Goal: Information Seeking & Learning: Learn about a topic

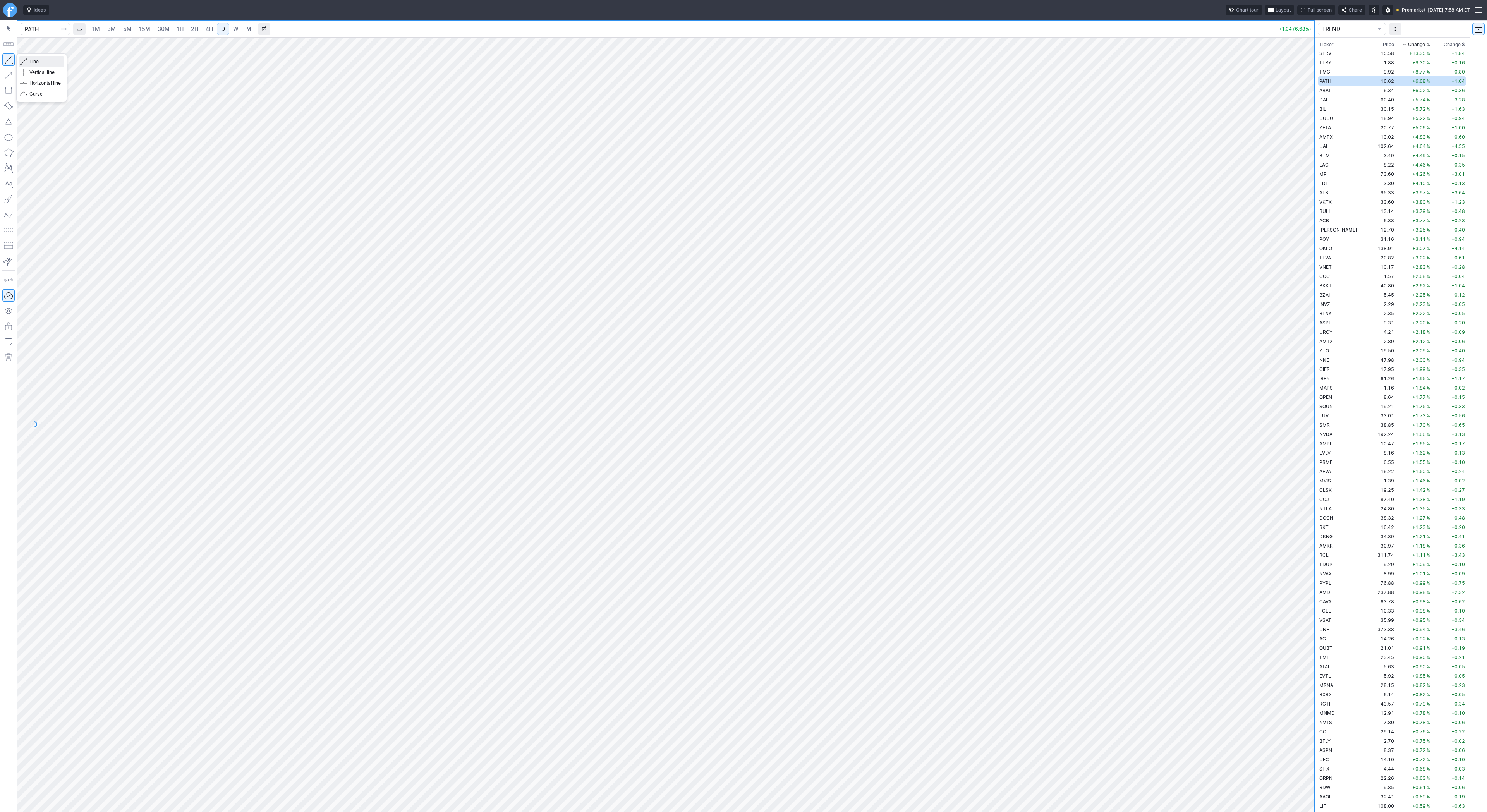
click at [33, 59] on span "Line" at bounding box center [45, 61] width 31 height 8
click at [31, 58] on div "Line Vertical line Horizontal line Curve" at bounding box center [42, 78] width 51 height 49
click at [39, 61] on span "Line" at bounding box center [45, 61] width 31 height 8
click at [206, 28] on span "4H" at bounding box center [209, 28] width 8 height 6
click at [1346, 502] on div "1M 3M 5M 15M 30M 1H 2H 4H D W M +1.08 (6.93%) TREND Ticker Price Chg.% Change %…" at bounding box center [744, 416] width 1487 height 792
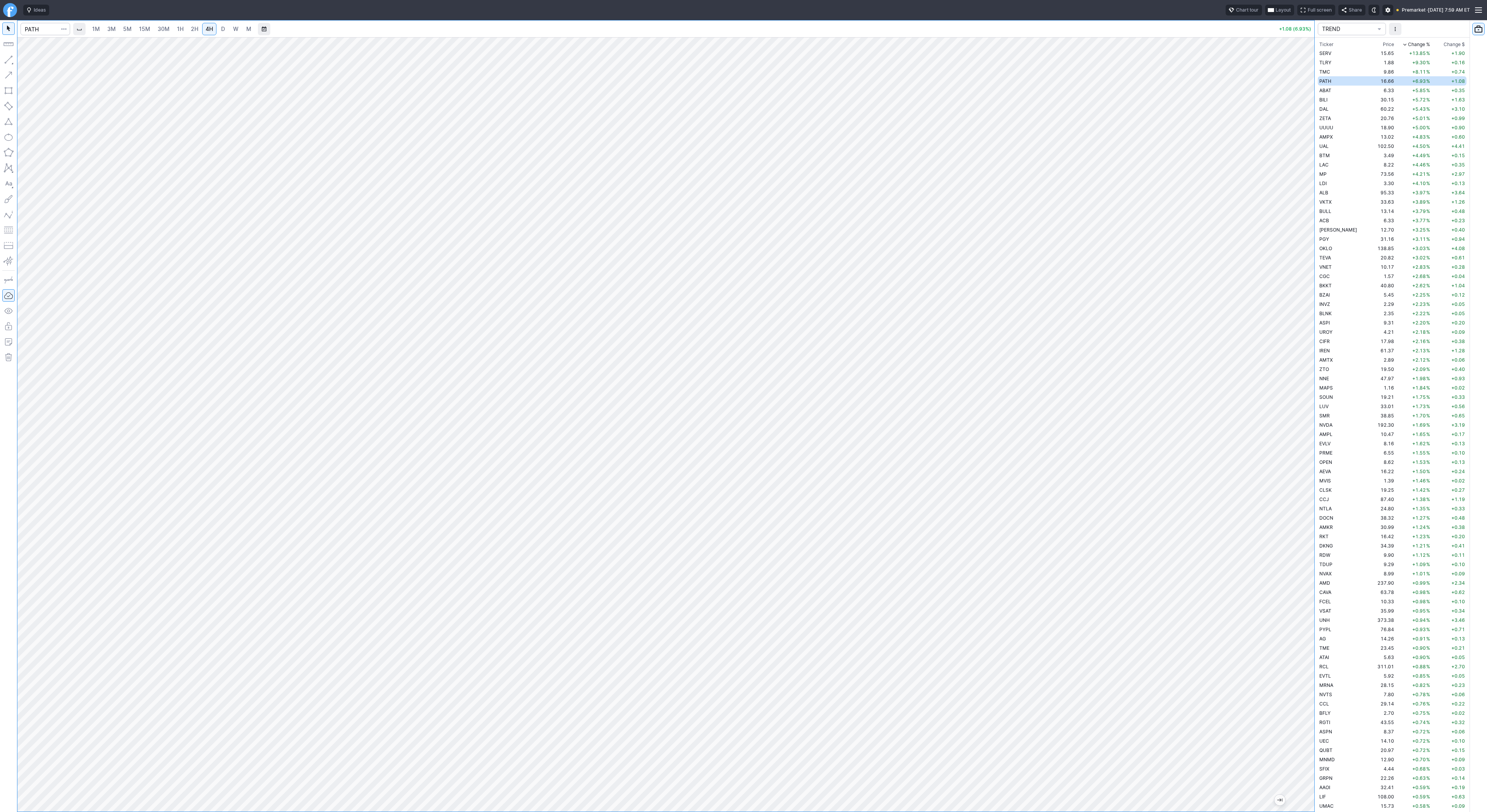
click at [223, 27] on span "D" at bounding box center [223, 28] width 4 height 6
click at [31, 59] on span "Line" at bounding box center [45, 61] width 31 height 8
click at [43, 31] on input "Search" at bounding box center [46, 29] width 50 height 12
type input "iwm"
click at [191, 27] on span "2H" at bounding box center [195, 28] width 8 height 6
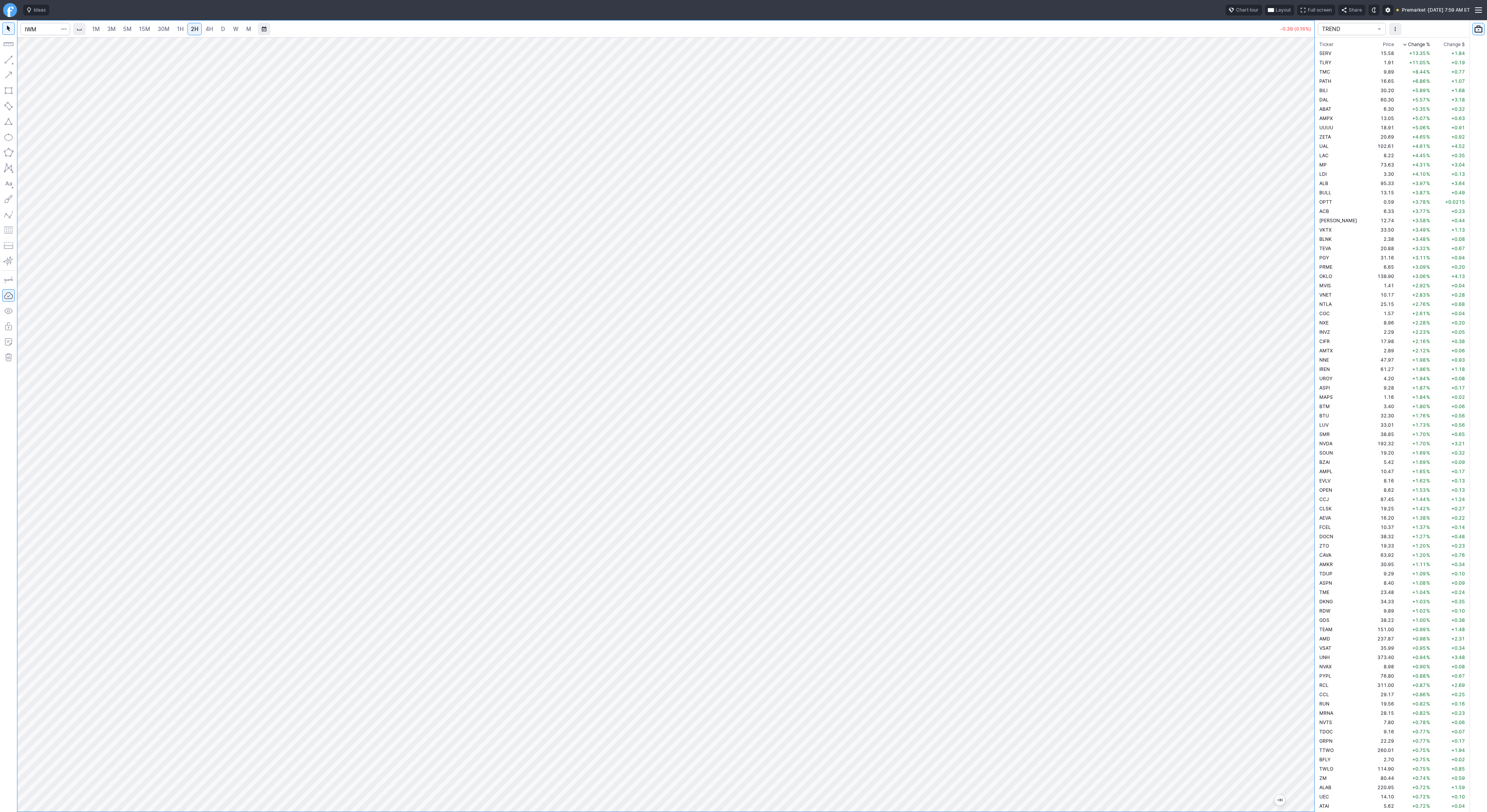
drag, startPoint x: 1312, startPoint y: 212, endPoint x: 1299, endPoint y: 309, distance: 97.9
click at [1309, 320] on div at bounding box center [1306, 422] width 16 height 755
click at [1341, 27] on span "TREND" at bounding box center [1348, 29] width 52 height 8
click at [1346, 152] on button "BIT" at bounding box center [1352, 148] width 63 height 11
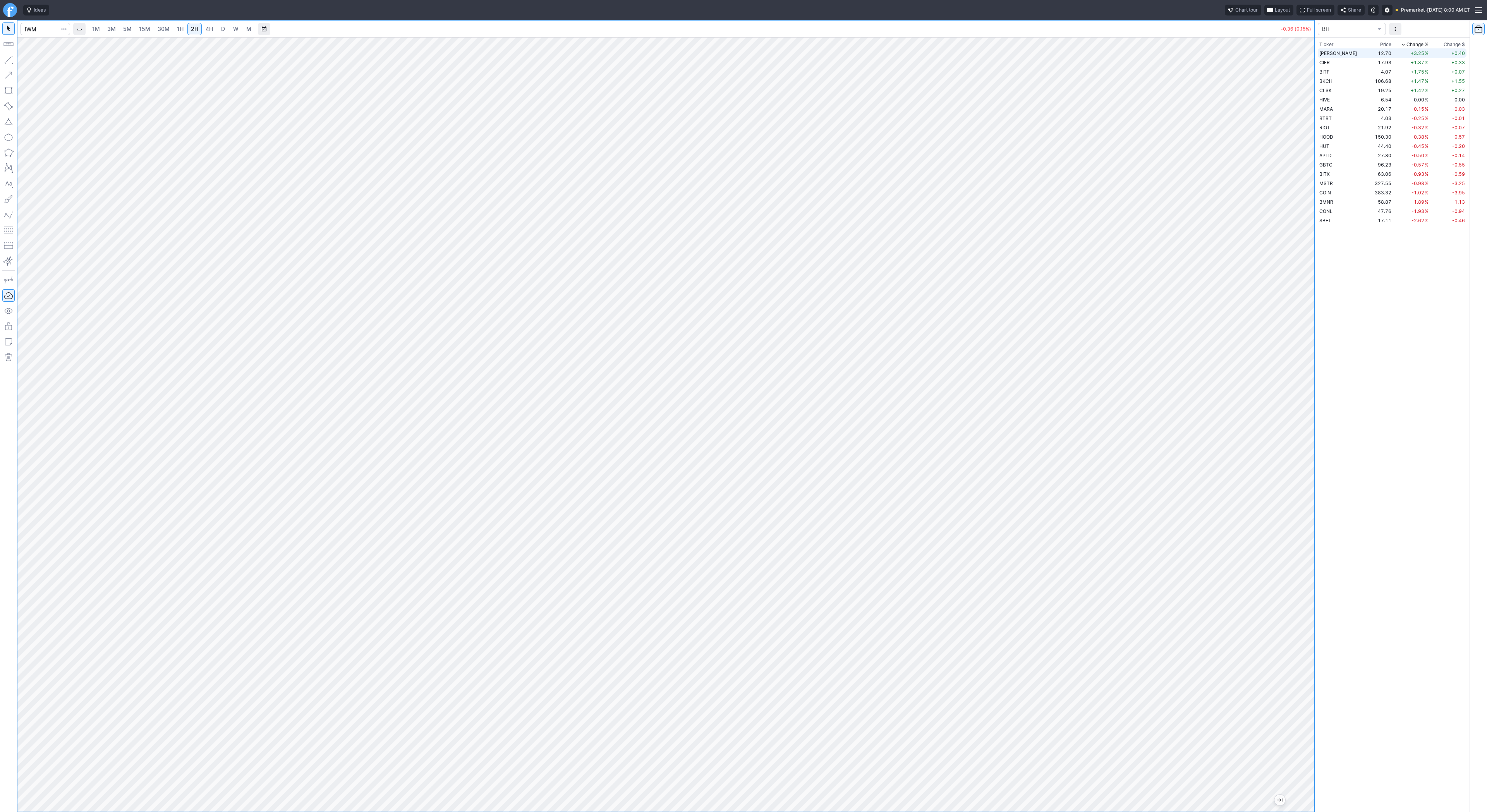
click at [1337, 55] on td "[PERSON_NAME]" at bounding box center [1343, 53] width 51 height 9
click at [1341, 63] on td "CIFR" at bounding box center [1343, 62] width 51 height 9
click at [1369, 73] on td "4.07" at bounding box center [1381, 72] width 25 height 9
click at [233, 30] on span "W" at bounding box center [236, 28] width 5 height 6
click at [50, 66] on button "Line" at bounding box center [42, 61] width 45 height 11
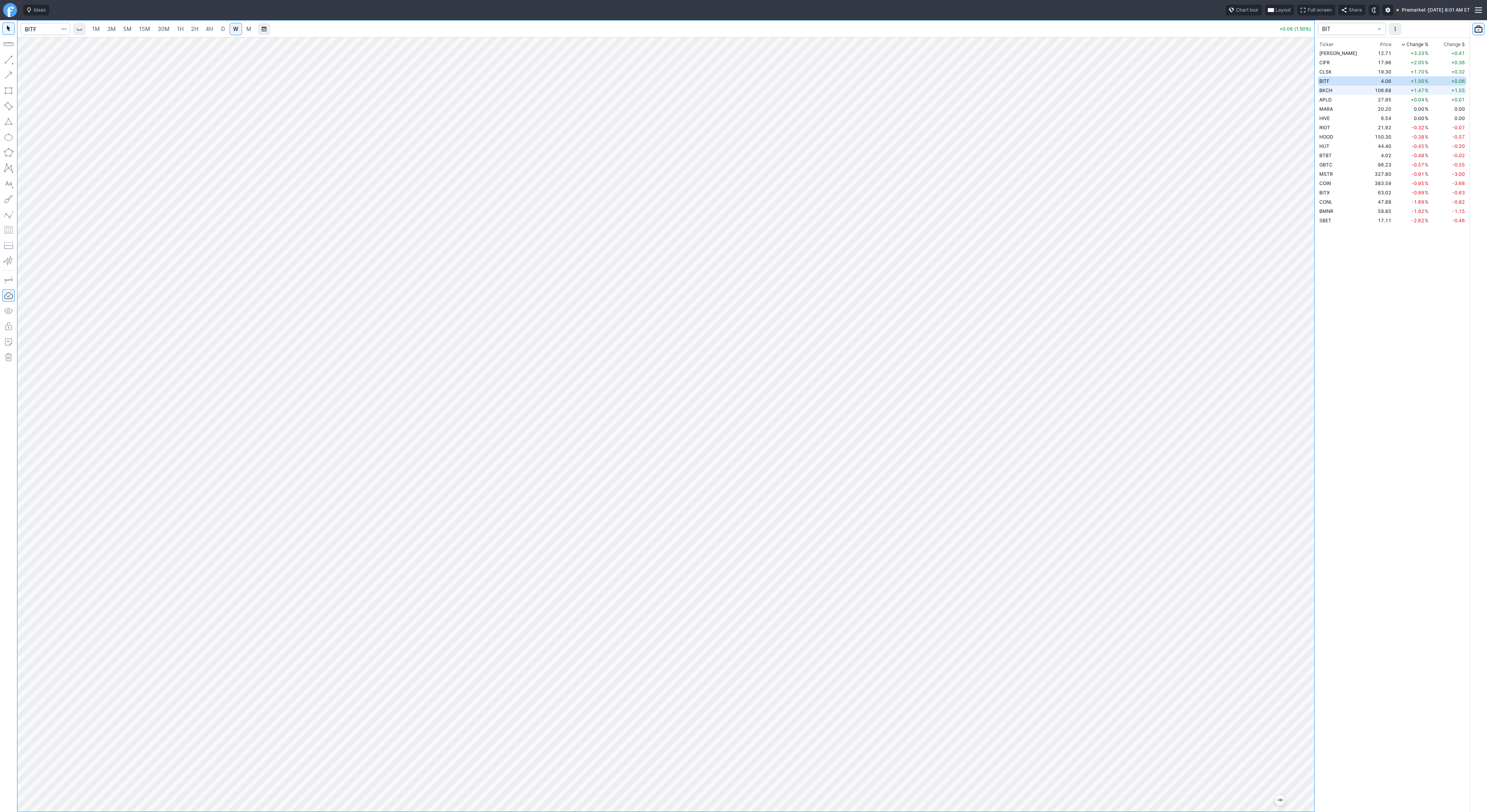
click at [1369, 88] on td "106.68" at bounding box center [1381, 90] width 25 height 9
click at [1349, 114] on td "HIVE" at bounding box center [1343, 118] width 51 height 9
click at [24, 61] on span "button" at bounding box center [25, 61] width 5 height 11
click at [222, 31] on span "D" at bounding box center [223, 28] width 4 height 6
click at [1369, 200] on td "58.90" at bounding box center [1381, 201] width 25 height 9
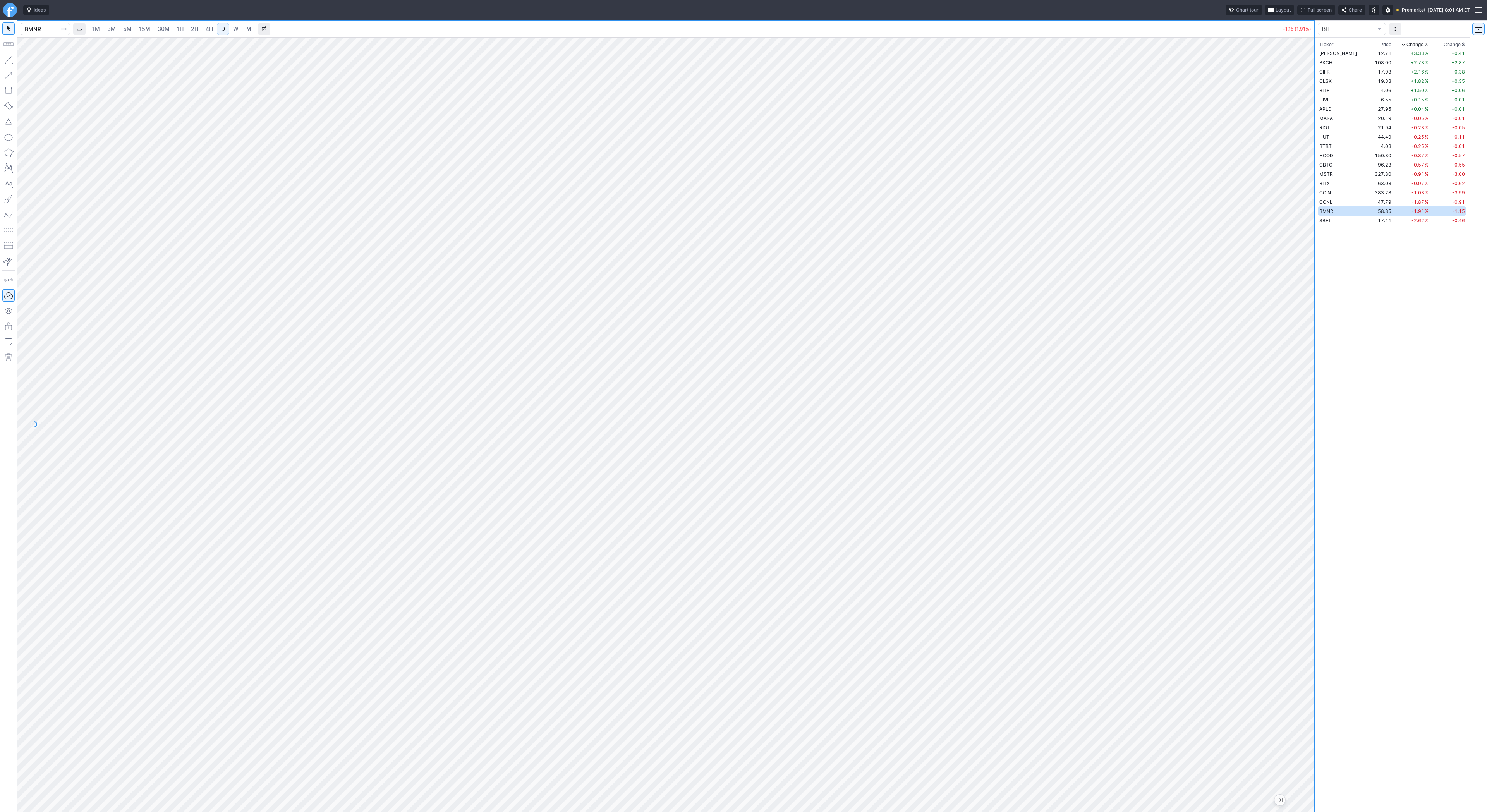
click at [158, 28] on span "30M" at bounding box center [163, 28] width 12 height 6
click at [212, 31] on link "4H" at bounding box center [209, 29] width 14 height 12
click at [1340, 222] on td "SBET" at bounding box center [1343, 220] width 51 height 9
click at [177, 29] on span "1H" at bounding box center [180, 28] width 6 height 6
click at [7, 57] on button "button" at bounding box center [8, 59] width 12 height 12
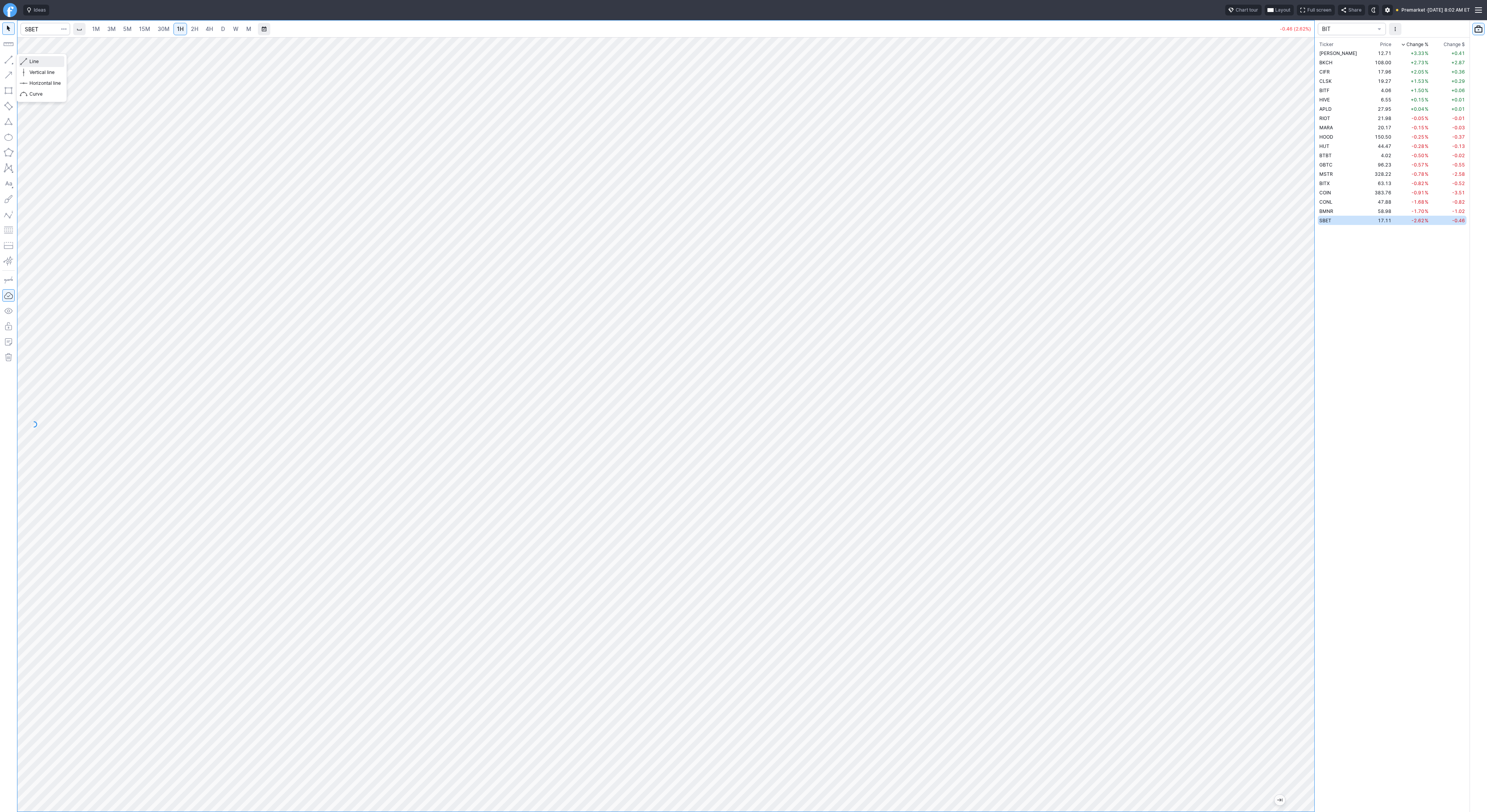
click at [28, 59] on button "Line" at bounding box center [42, 61] width 45 height 11
drag, startPoint x: 39, startPoint y: 61, endPoint x: 49, endPoint y: 72, distance: 14.9
click at [42, 65] on button "Line" at bounding box center [42, 61] width 45 height 11
click at [42, 63] on div "Line Vertical line Horizontal line Curve" at bounding box center [42, 78] width 51 height 49
drag, startPoint x: 43, startPoint y: 63, endPoint x: 58, endPoint y: 75, distance: 19.2
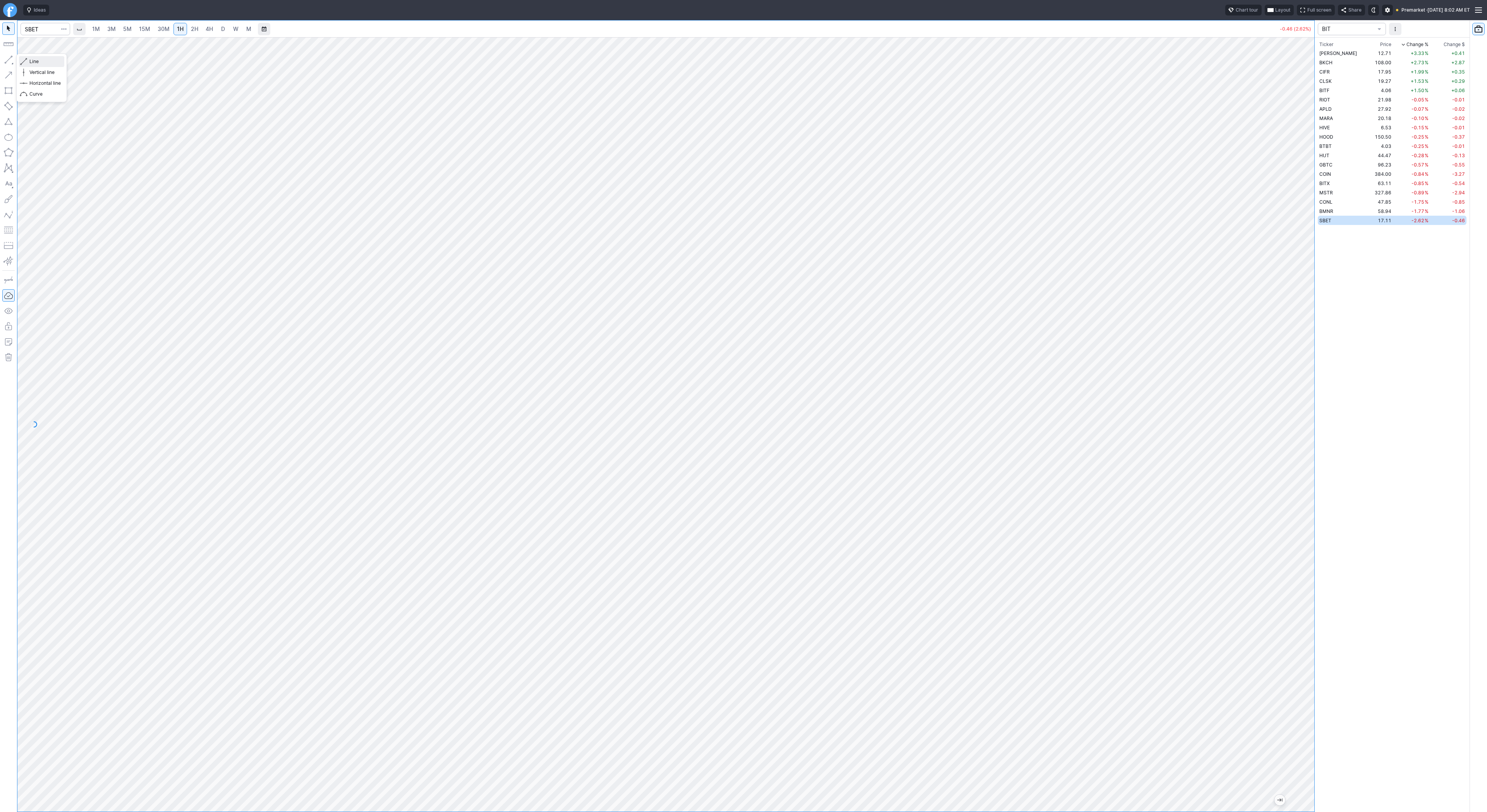
click at [43, 63] on span "Line" at bounding box center [45, 61] width 31 height 8
click at [32, 63] on span "Line" at bounding box center [45, 61] width 31 height 8
click at [39, 62] on span "Line" at bounding box center [45, 61] width 31 height 8
click at [123, 25] on span "5M" at bounding box center [127, 28] width 9 height 6
click at [217, 24] on link "D" at bounding box center [223, 29] width 12 height 12
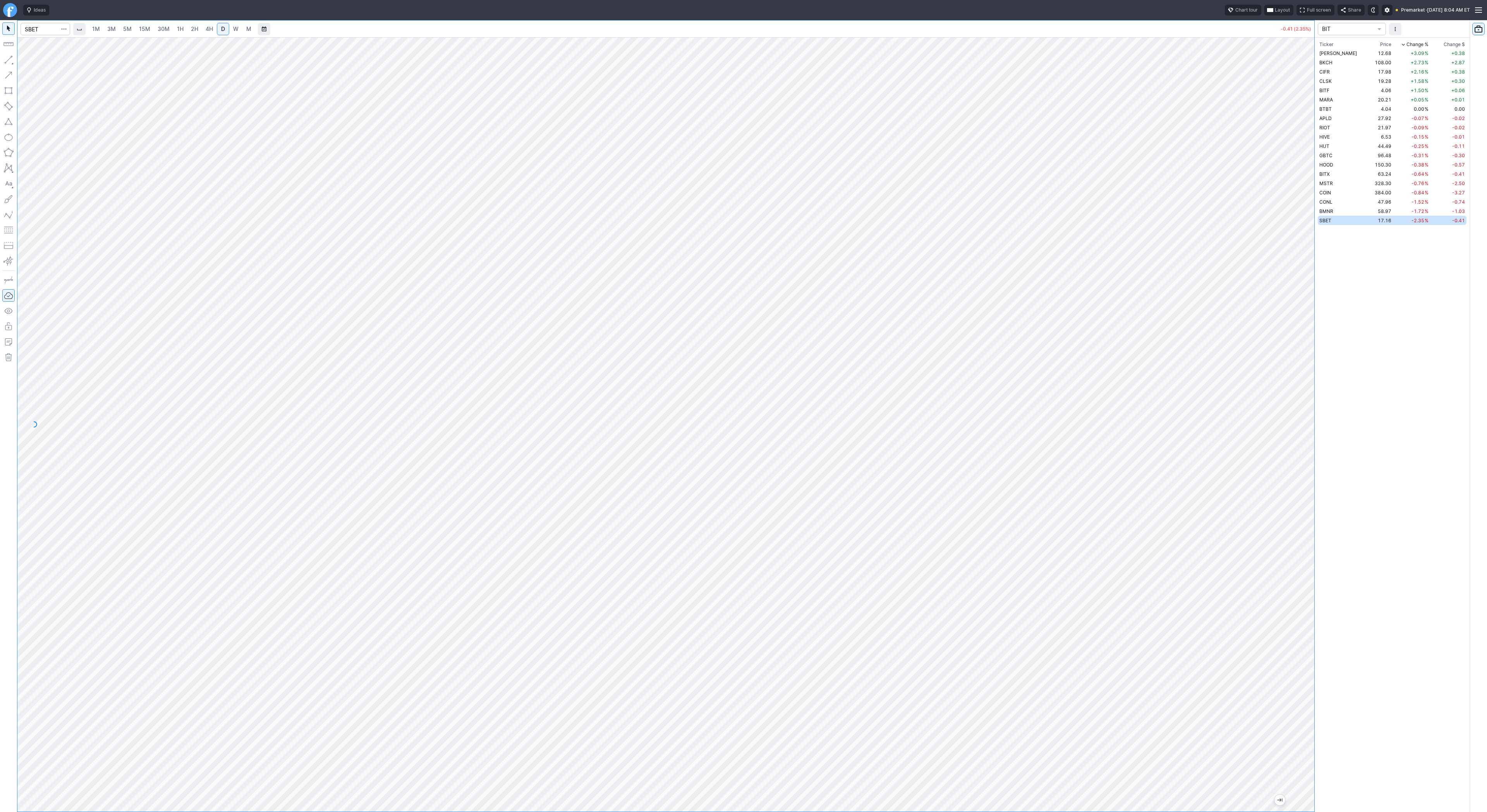
click at [210, 29] on span "4H" at bounding box center [209, 28] width 8 height 6
click at [192, 30] on span "2H" at bounding box center [195, 28] width 8 height 6
click at [38, 61] on span "Line" at bounding box center [45, 61] width 31 height 8
click at [8, 57] on button "button" at bounding box center [8, 59] width 12 height 12
click at [31, 62] on span "Line" at bounding box center [45, 61] width 31 height 8
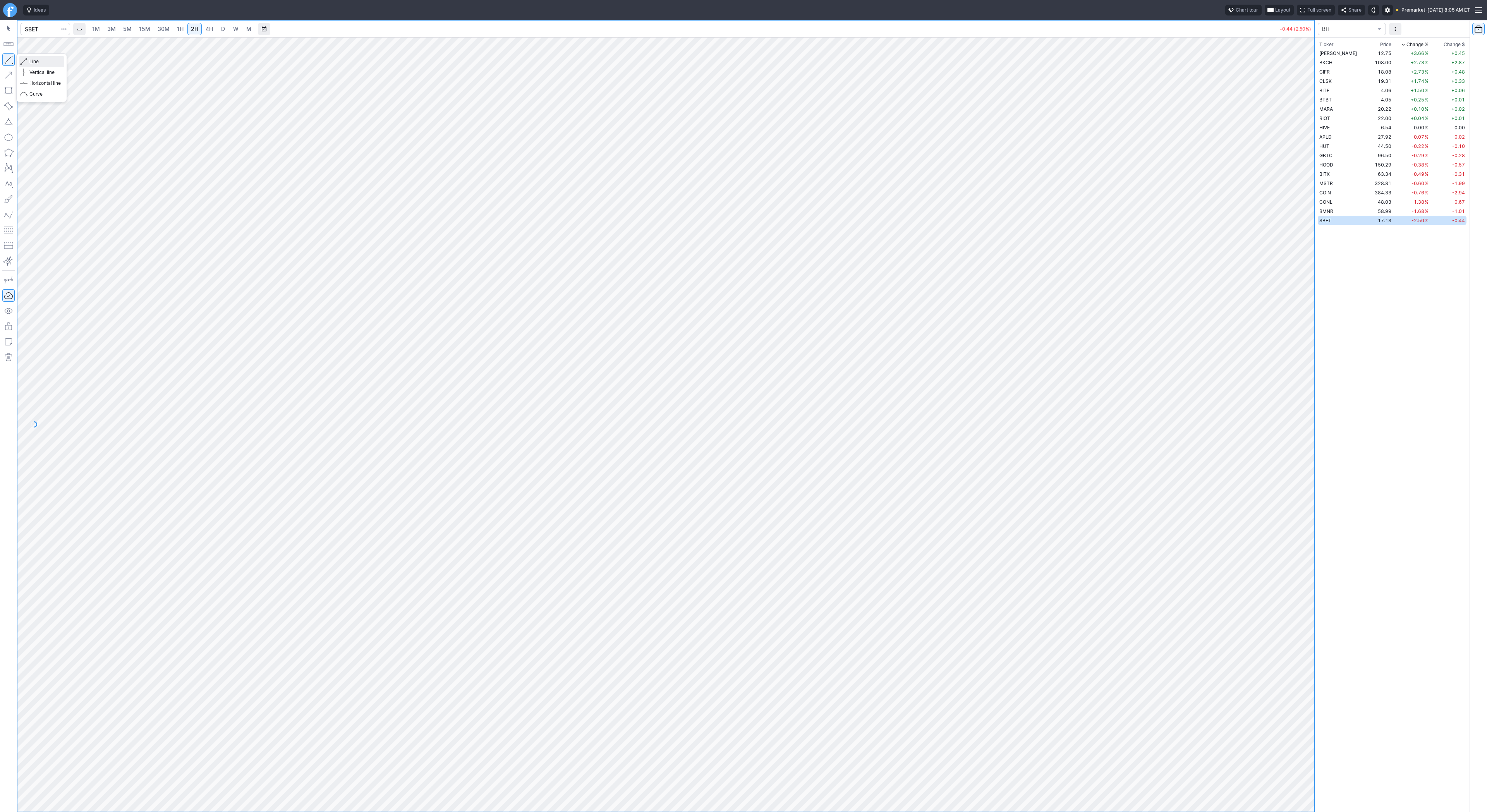
click at [46, 61] on span "Line" at bounding box center [45, 61] width 31 height 8
click at [174, 27] on link "1H" at bounding box center [180, 29] width 13 height 12
click at [1426, 484] on div "1M 3M 5M 15M 30M 1H 2H 4H D W M -0.44 (2.50%) BIT Ticker Price Chg.% Change % C…" at bounding box center [744, 416] width 1487 height 792
click at [10, 62] on button "button" at bounding box center [8, 59] width 12 height 12
drag, startPoint x: 11, startPoint y: 58, endPoint x: 21, endPoint y: 95, distance: 38.3
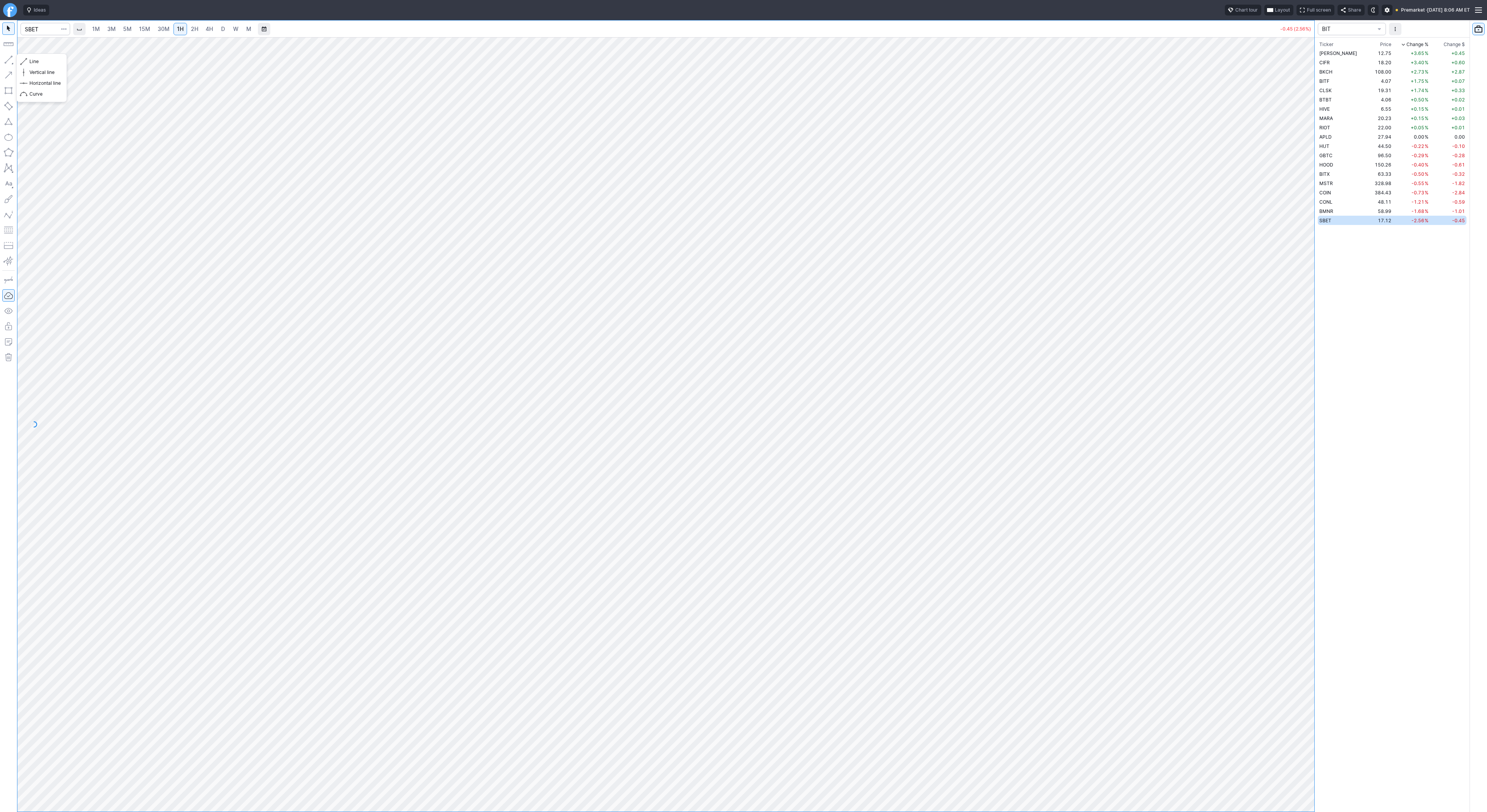
click at [10, 59] on button "button" at bounding box center [8, 59] width 12 height 12
click at [1130, 796] on div at bounding box center [666, 424] width 1297 height 774
click at [29, 59] on button "Line" at bounding box center [42, 61] width 45 height 11
drag, startPoint x: 42, startPoint y: 61, endPoint x: 65, endPoint y: 96, distance: 41.9
click at [42, 62] on span "Line" at bounding box center [45, 61] width 31 height 8
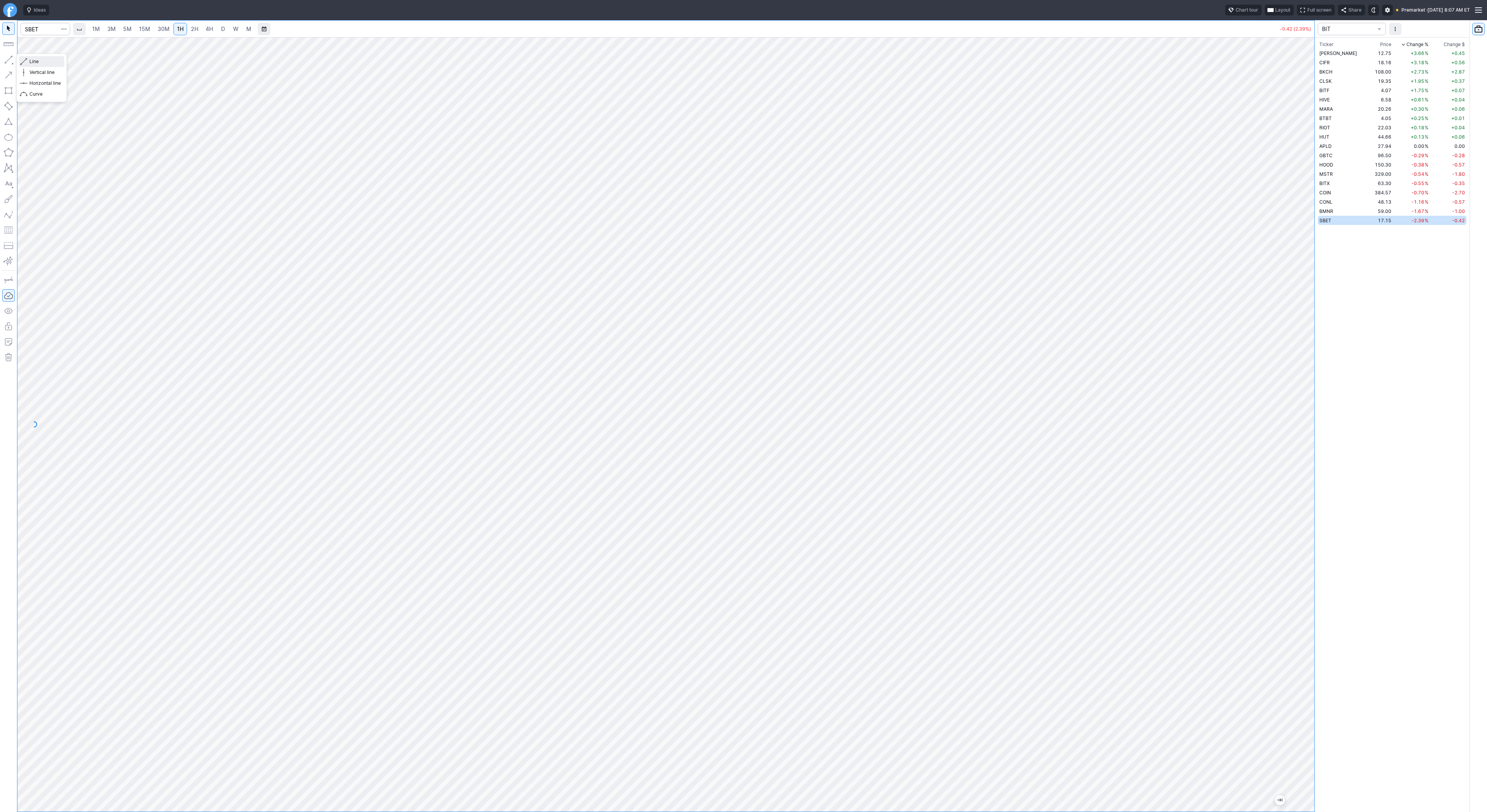
drag, startPoint x: 46, startPoint y: 62, endPoint x: 47, endPoint y: 70, distance: 8.1
click at [46, 62] on div "Line Vertical line Horizontal line Curve" at bounding box center [42, 78] width 51 height 49
click at [45, 62] on span "Line" at bounding box center [45, 61] width 31 height 8
click at [38, 62] on span "Line" at bounding box center [45, 61] width 31 height 8
click at [33, 61] on span "Line" at bounding box center [45, 61] width 31 height 8
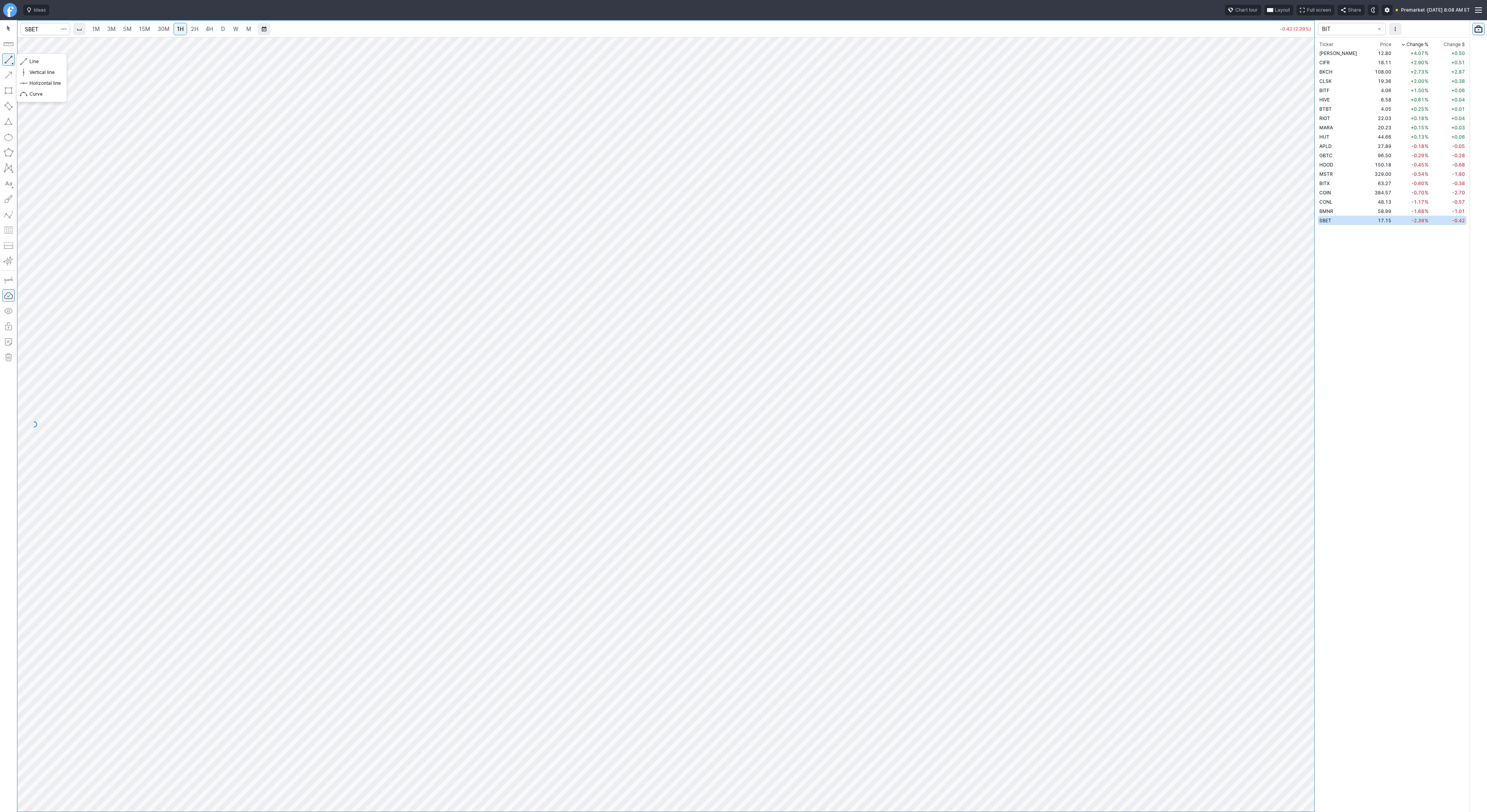
click at [7, 62] on button "button" at bounding box center [8, 59] width 12 height 12
click at [3, 58] on button "button" at bounding box center [8, 59] width 12 height 12
click at [29, 59] on span "Line" at bounding box center [45, 61] width 31 height 8
click at [35, 61] on div "Line Vertical line Horizontal line Curve" at bounding box center [42, 78] width 51 height 49
click at [42, 62] on span "Line" at bounding box center [45, 61] width 31 height 8
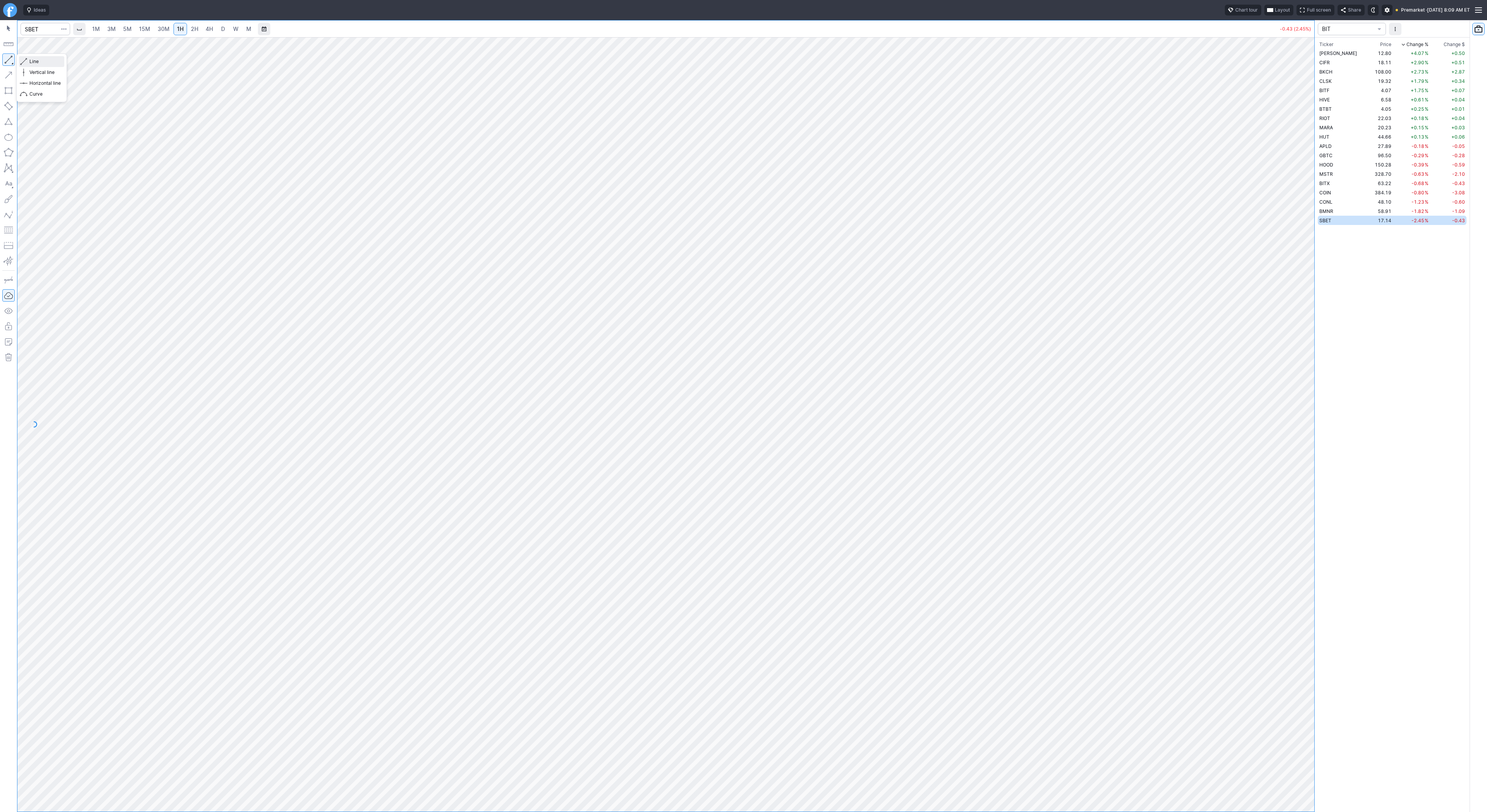
click at [41, 62] on span "Line" at bounding box center [45, 61] width 31 height 8
click at [24, 61] on span "button" at bounding box center [25, 61] width 5 height 11
click at [35, 62] on span "Line" at bounding box center [45, 61] width 31 height 8
click at [36, 62] on span "Line" at bounding box center [45, 61] width 31 height 8
click at [111, 25] on span "3M" at bounding box center [111, 29] width 9 height 8
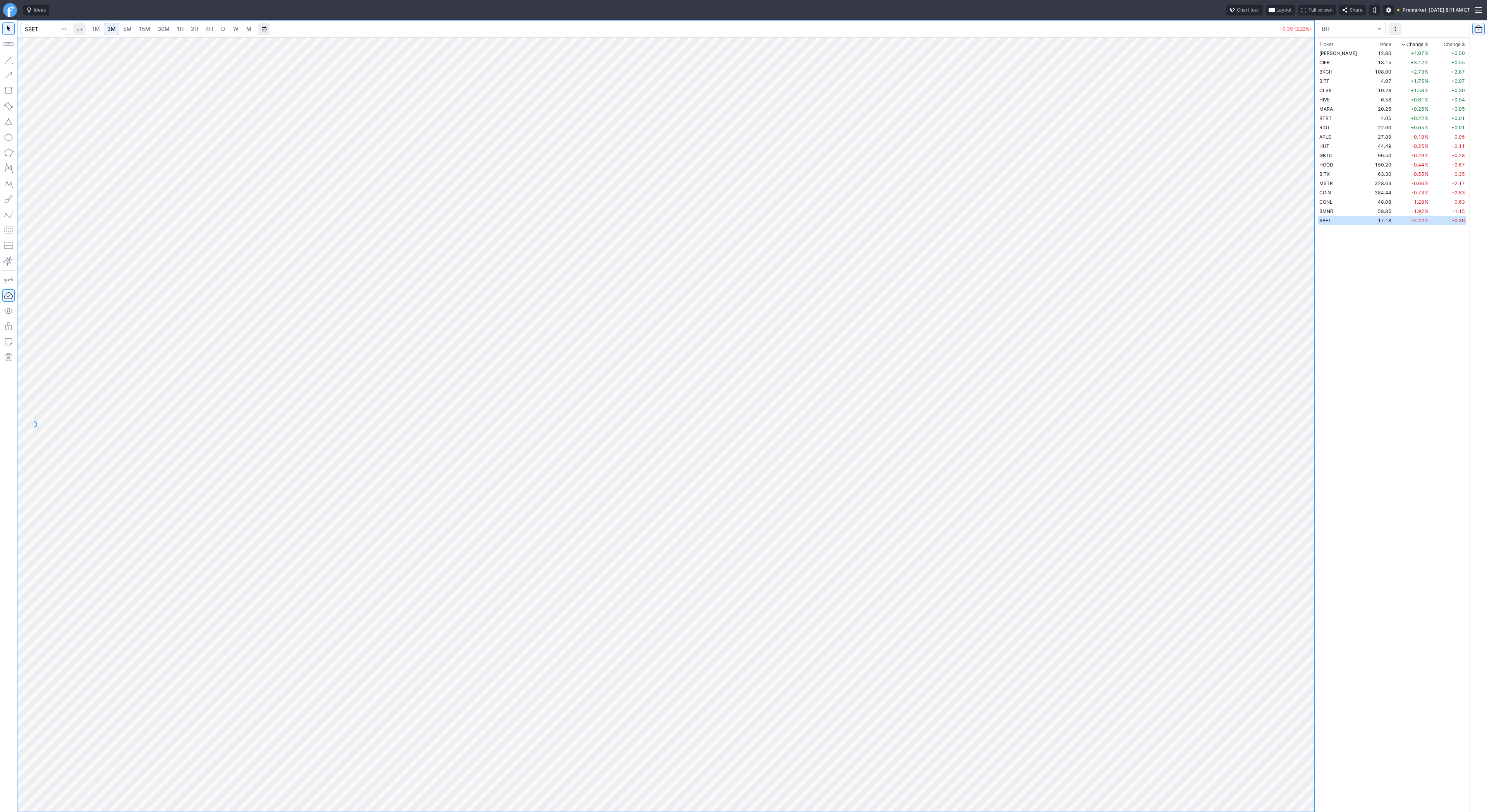
click at [180, 27] on span "1H" at bounding box center [180, 28] width 6 height 6
drag, startPoint x: 13, startPoint y: 59, endPoint x: 61, endPoint y: 101, distance: 63.8
click at [12, 59] on button "button" at bounding box center [8, 59] width 12 height 12
click at [35, 61] on span "Line" at bounding box center [45, 61] width 31 height 8
drag, startPoint x: 36, startPoint y: 58, endPoint x: 39, endPoint y: 65, distance: 7.6
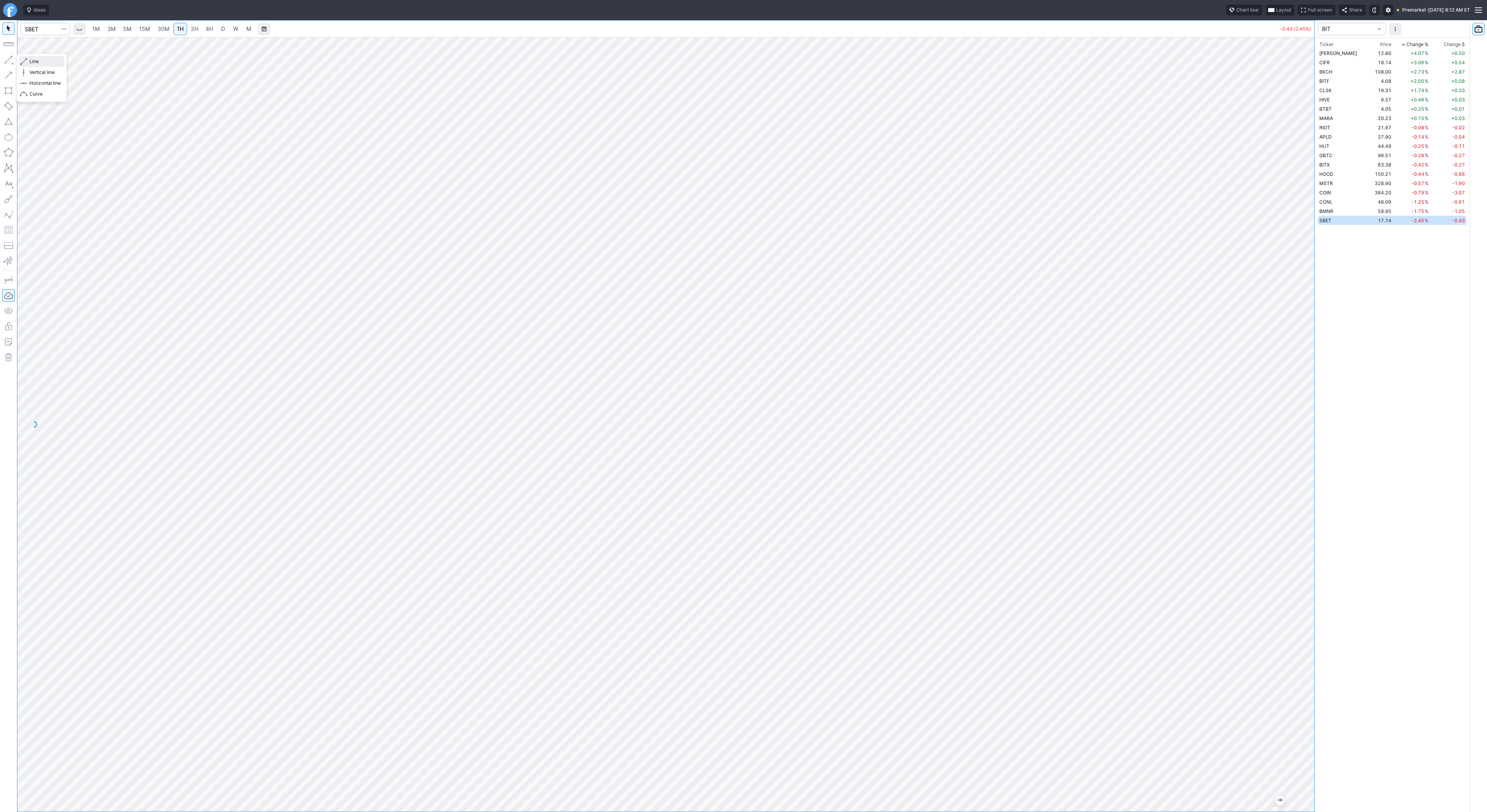
click at [36, 60] on span "Line" at bounding box center [45, 61] width 31 height 8
click at [106, 32] on link "3M" at bounding box center [111, 29] width 16 height 12
click at [169, 30] on link "30M" at bounding box center [163, 29] width 19 height 12
click at [35, 61] on span "Line" at bounding box center [45, 61] width 31 height 8
click at [27, 59] on div "Line Vertical line Horizontal line Curve" at bounding box center [42, 78] width 51 height 49
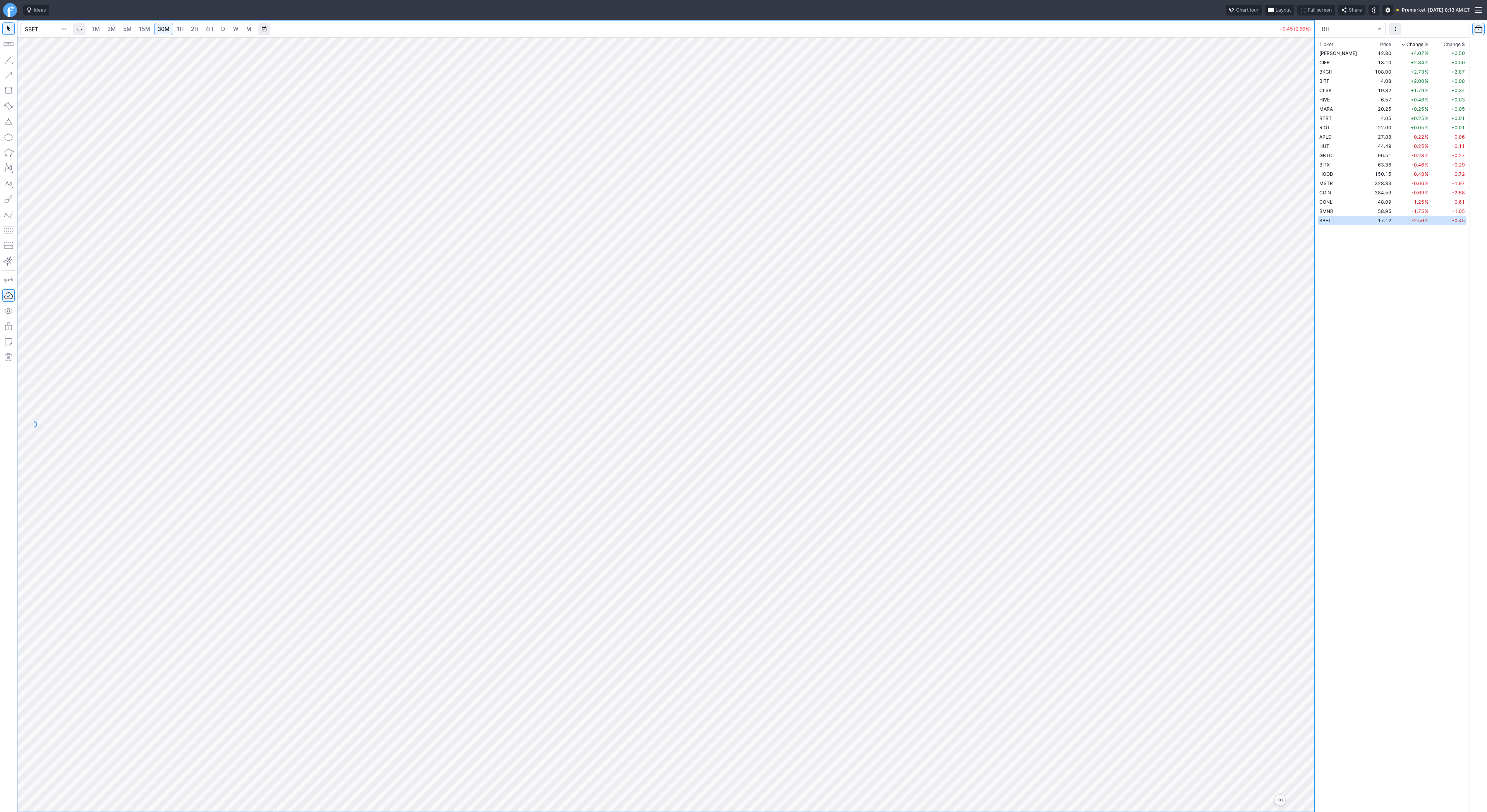
drag, startPoint x: 1305, startPoint y: 186, endPoint x: 1298, endPoint y: 196, distance: 12.2
click at [1301, 203] on div at bounding box center [1306, 422] width 16 height 755
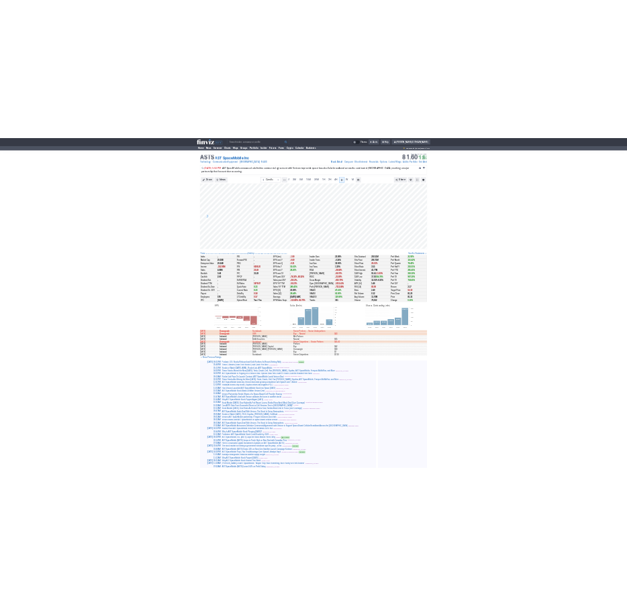
scroll to position [0, 13]
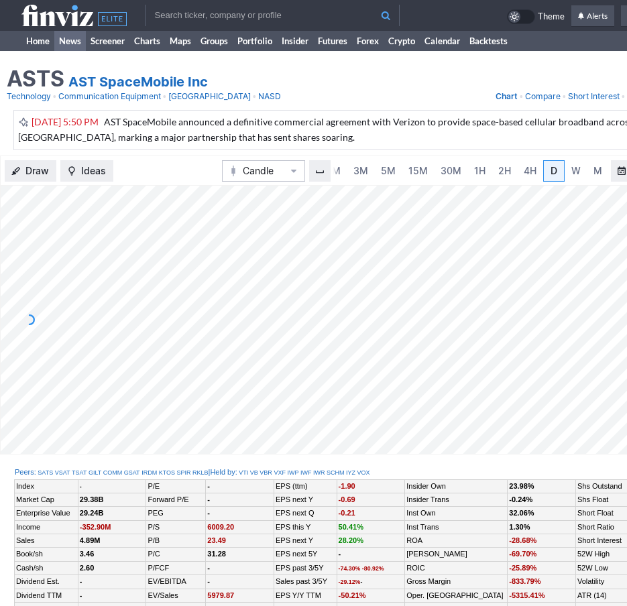
click at [76, 45] on link "News" at bounding box center [70, 41] width 32 height 20
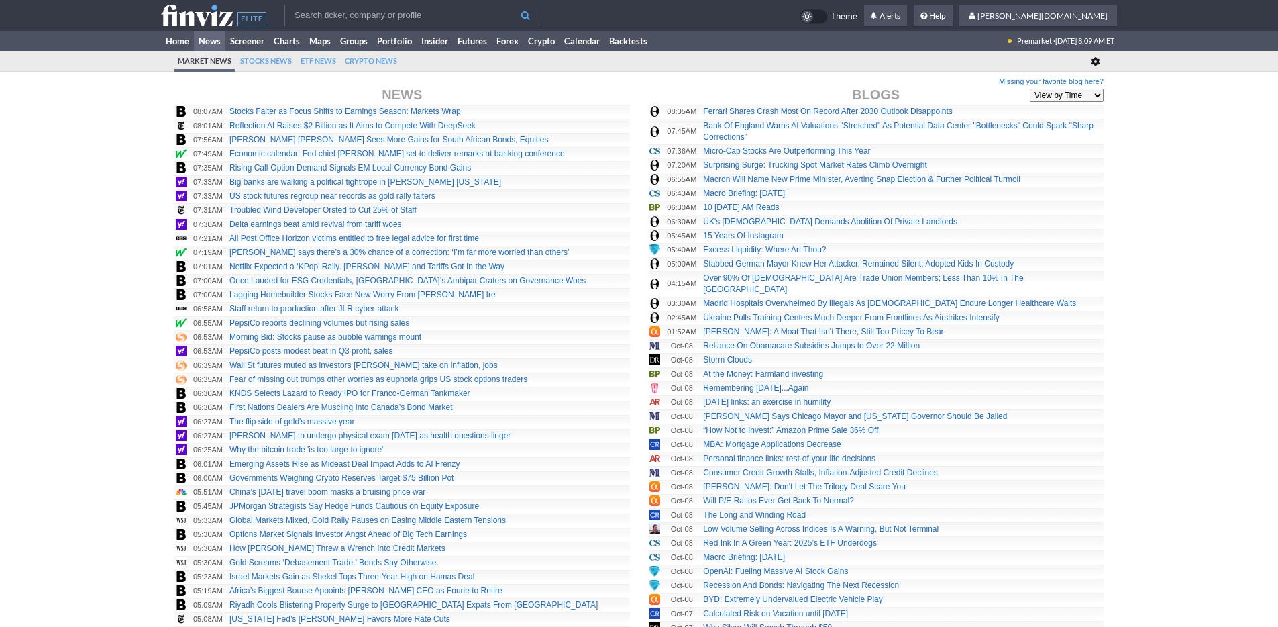
click at [179, 40] on link "Home" at bounding box center [177, 41] width 33 height 20
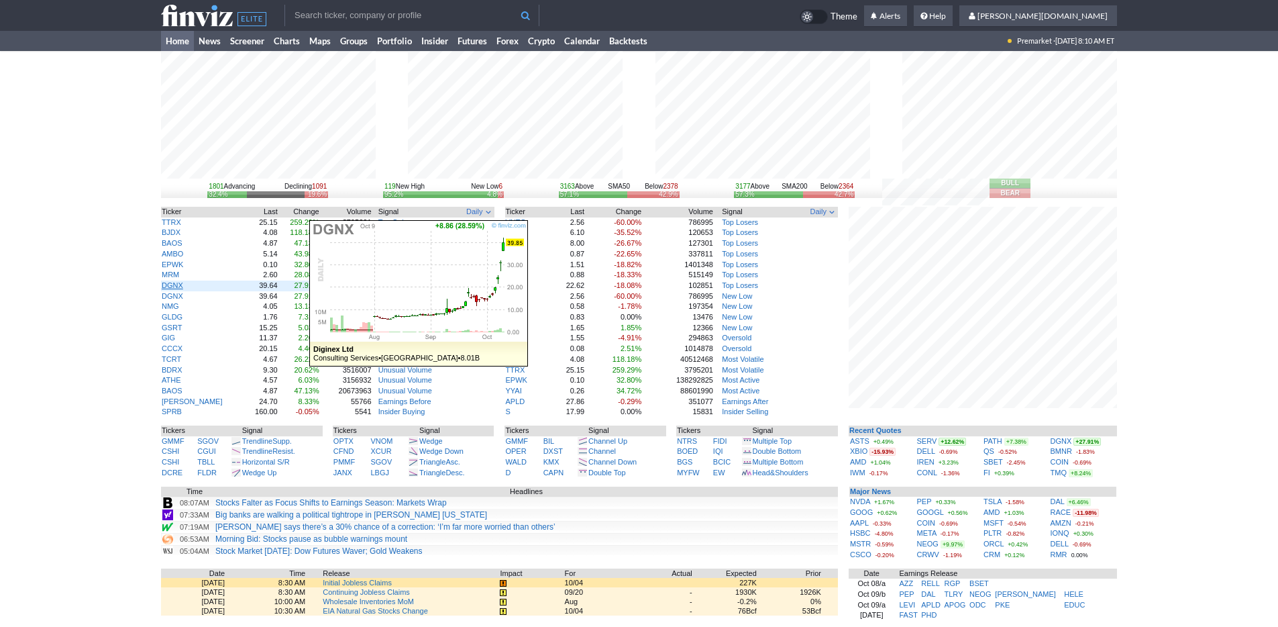
click at [175, 284] on link "DGNX" at bounding box center [172, 285] width 21 height 8
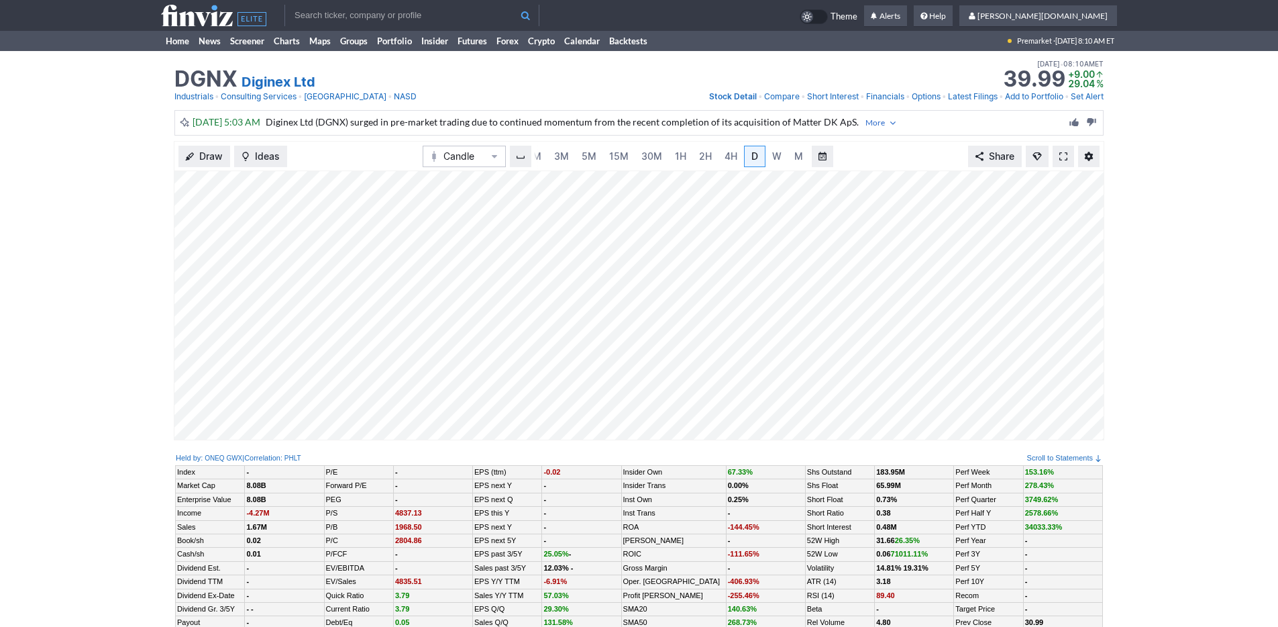
click at [359, 11] on input "text" at bounding box center [411, 15] width 255 height 21
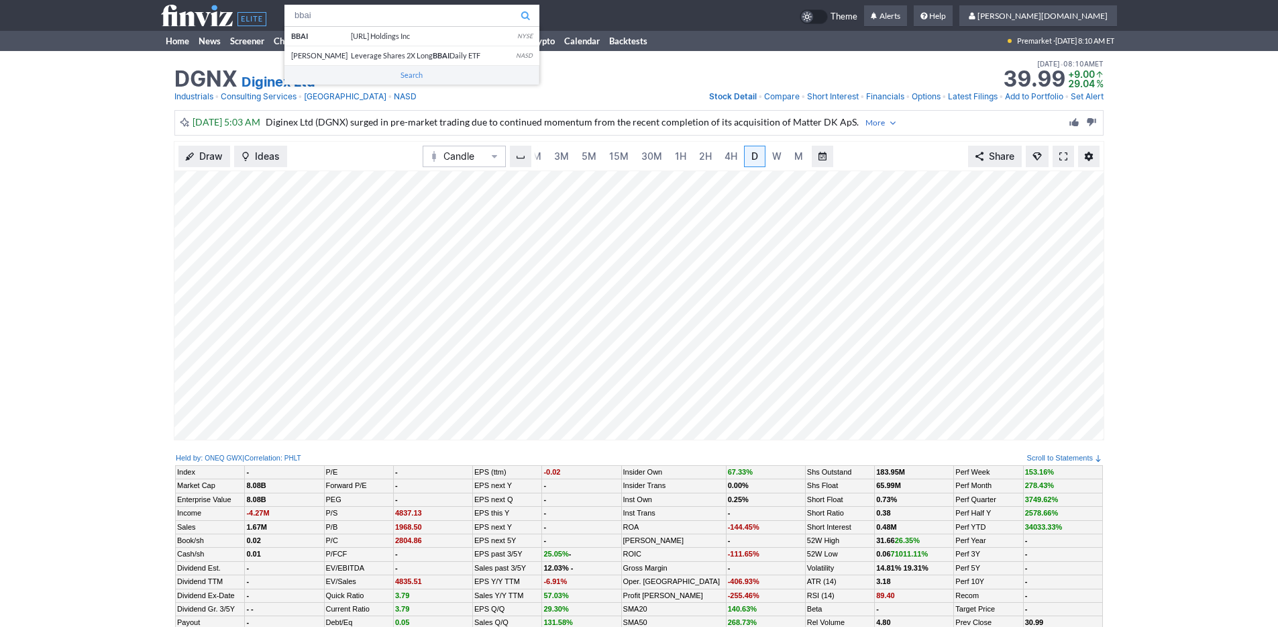
type input "bbai"
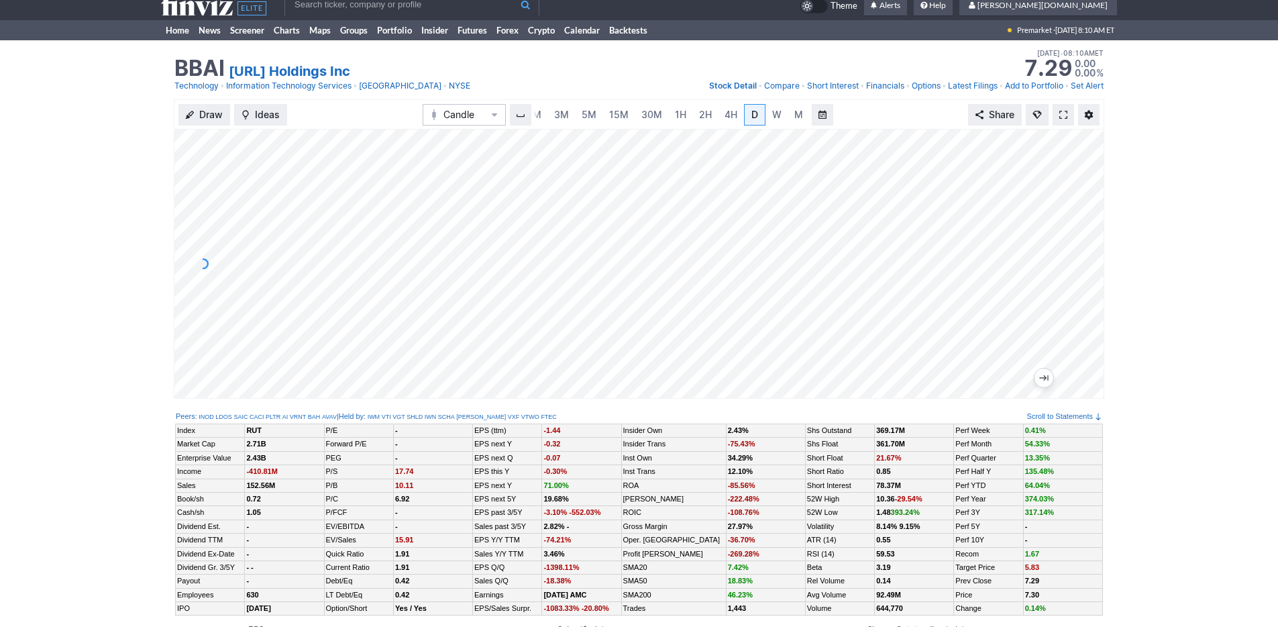
scroll to position [9, 0]
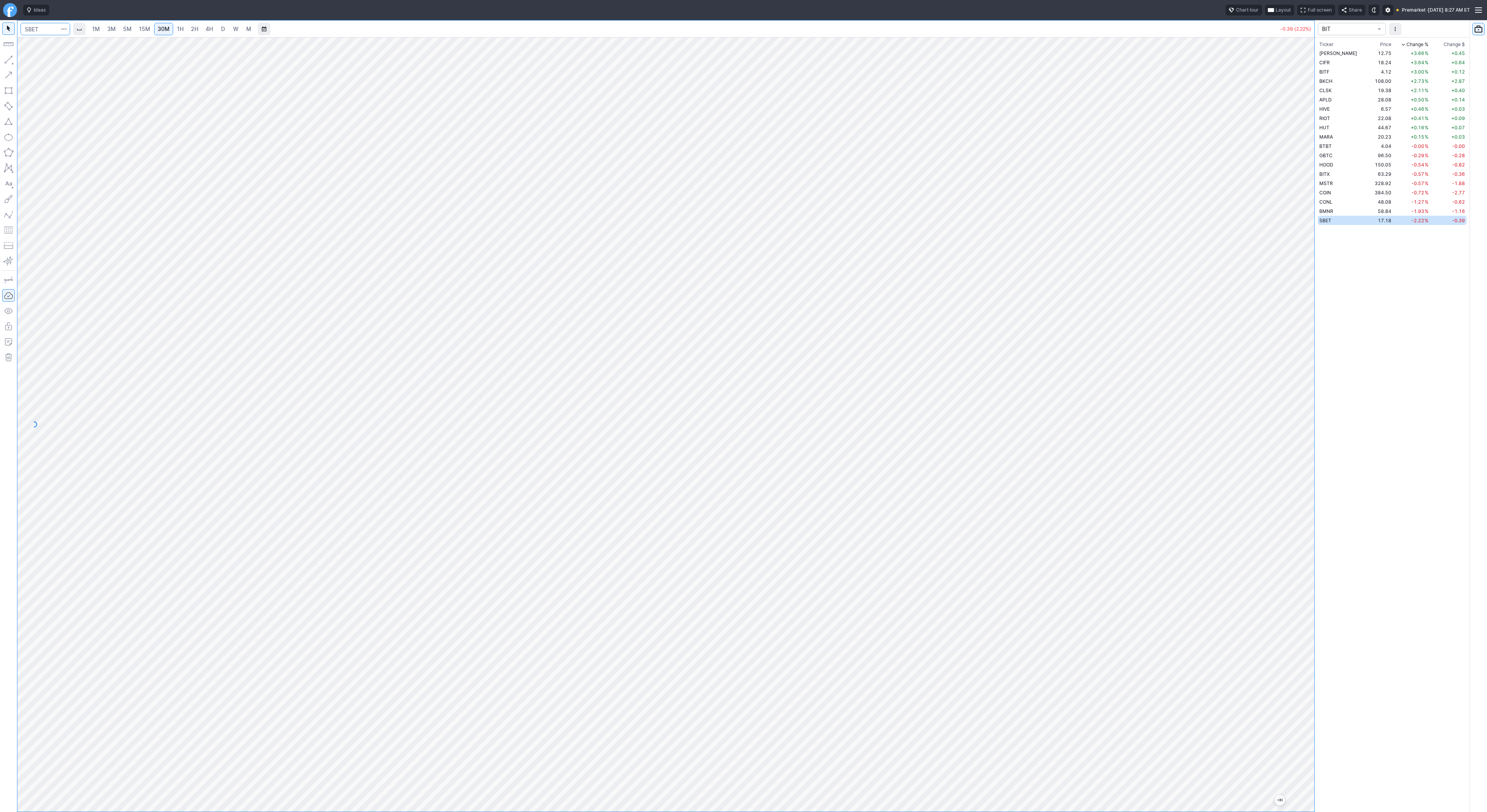
click at [38, 28] on input "Search" at bounding box center [46, 29] width 50 height 12
type input "bmnr"
click at [34, 64] on span "Line" at bounding box center [45, 61] width 31 height 8
drag, startPoint x: 9, startPoint y: 57, endPoint x: 20, endPoint y: 74, distance: 20.2
click at [9, 58] on button "button" at bounding box center [8, 59] width 12 height 12
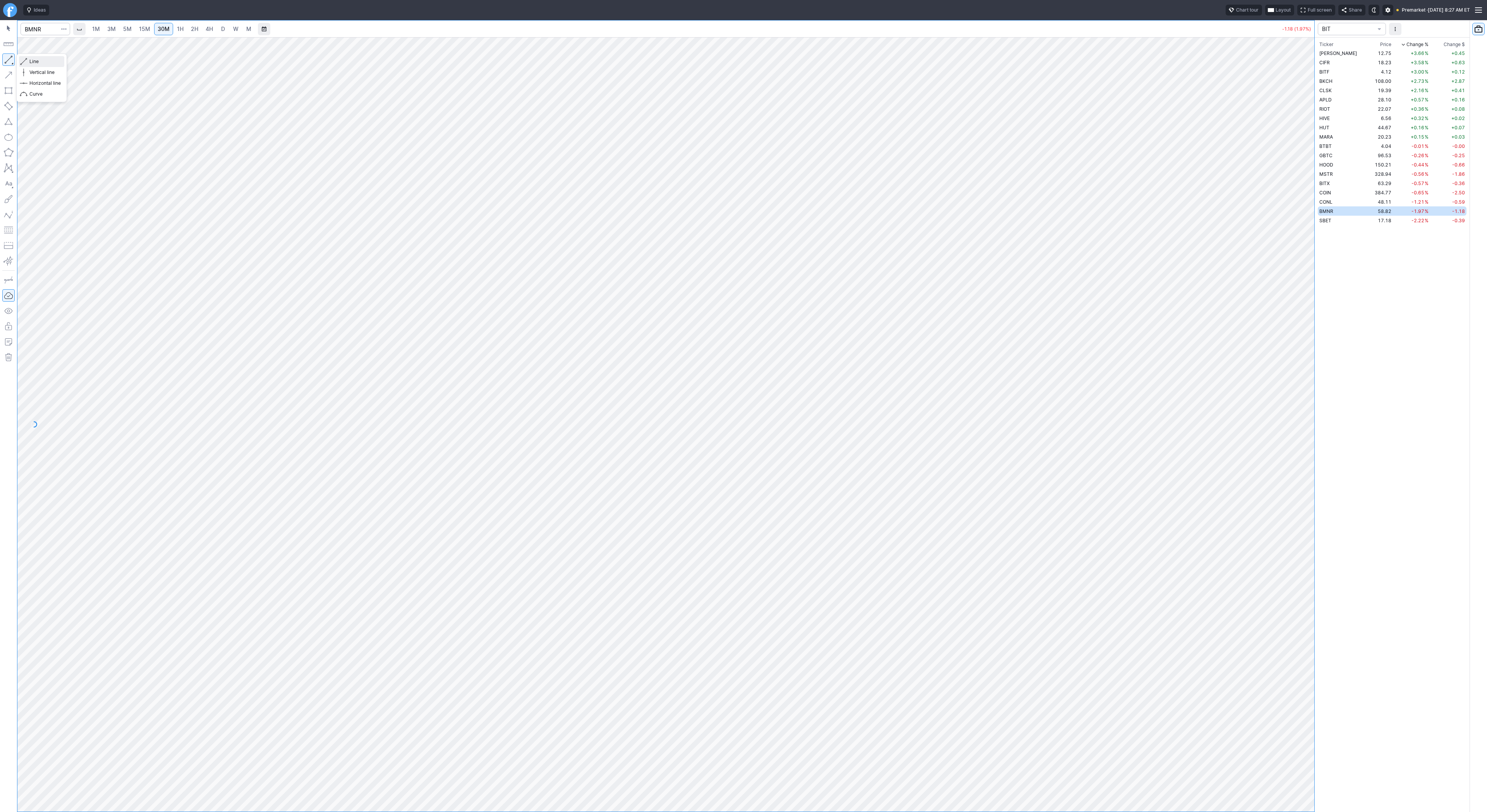
click at [35, 59] on span "Line" at bounding box center [45, 61] width 31 height 8
click at [36, 58] on span "Line" at bounding box center [45, 61] width 31 height 8
click at [38, 62] on span "Line" at bounding box center [45, 61] width 31 height 8
click at [30, 61] on span "Line" at bounding box center [45, 61] width 31 height 8
click at [43, 63] on span "Line" at bounding box center [45, 61] width 31 height 8
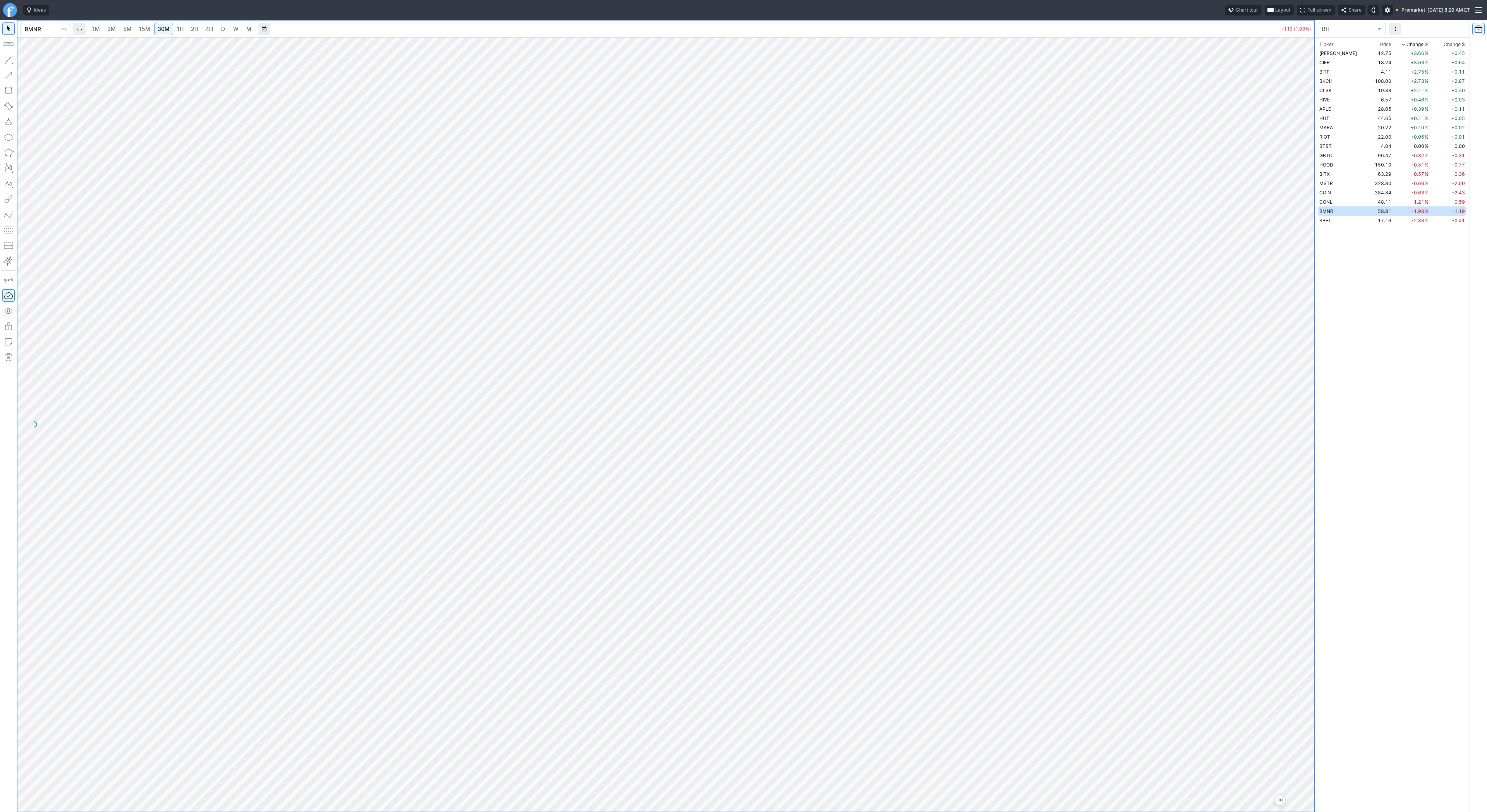
click at [1278, 422] on div at bounding box center [666, 424] width 1297 height 774
drag, startPoint x: 1310, startPoint y: 373, endPoint x: 1313, endPoint y: 452, distance: 79.1
click at [1316, 455] on div "1M 3M 5M 15M 30M 1H 2H 4H D W M -1.19 (1.98%) BIT Ticker Price Chg.% Change % C…" at bounding box center [744, 416] width 1487 height 792
click at [33, 63] on span "Line" at bounding box center [45, 61] width 31 height 8
drag, startPoint x: 31, startPoint y: 61, endPoint x: 39, endPoint y: 71, distance: 12.8
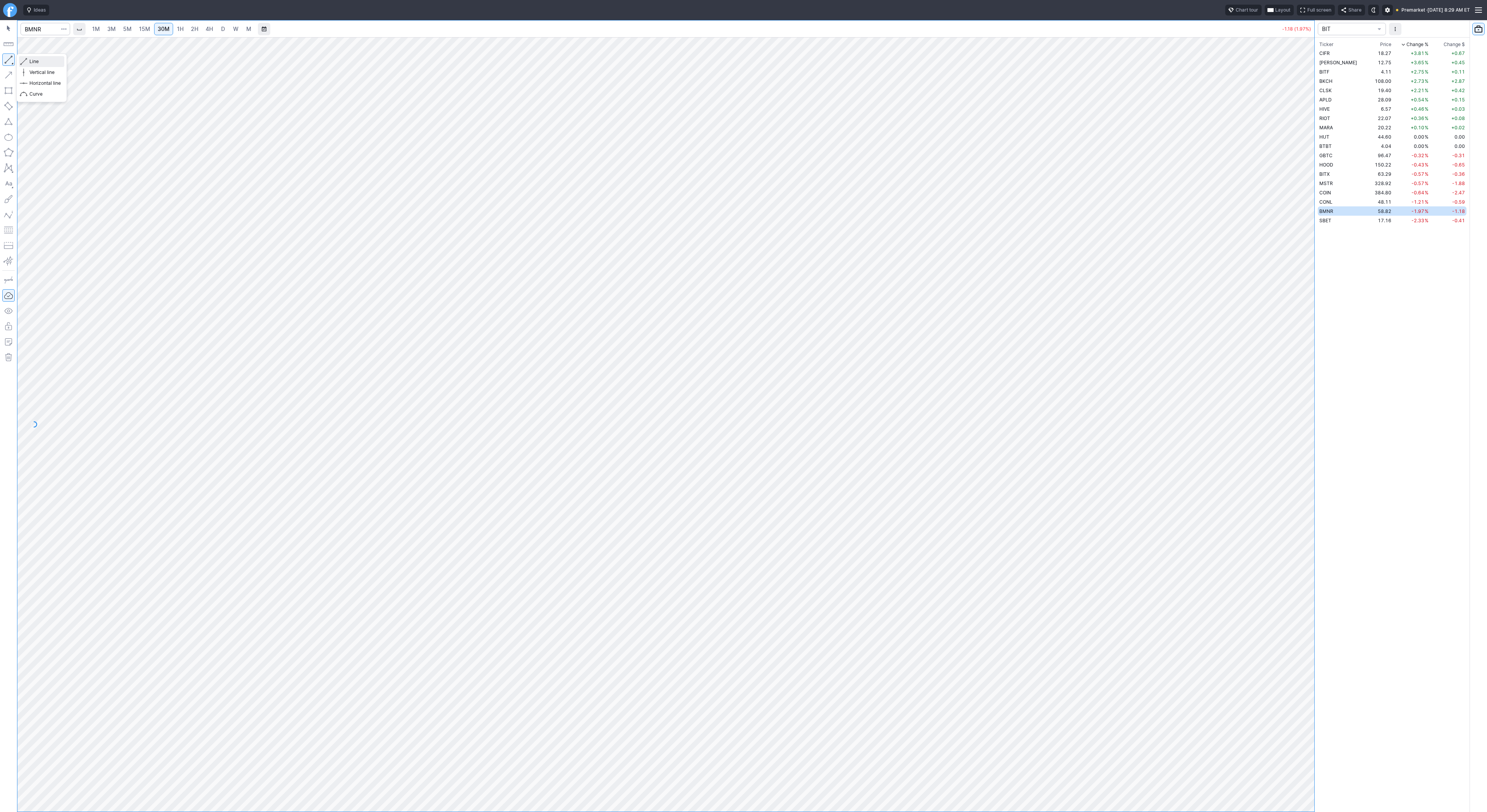
click at [31, 61] on span "Line" at bounding box center [45, 61] width 31 height 8
click at [1295, 380] on div at bounding box center [666, 424] width 1297 height 774
click at [43, 62] on span "Line" at bounding box center [45, 61] width 31 height 8
click at [112, 28] on span "3M" at bounding box center [111, 28] width 9 height 6
